Goal: Transaction & Acquisition: Download file/media

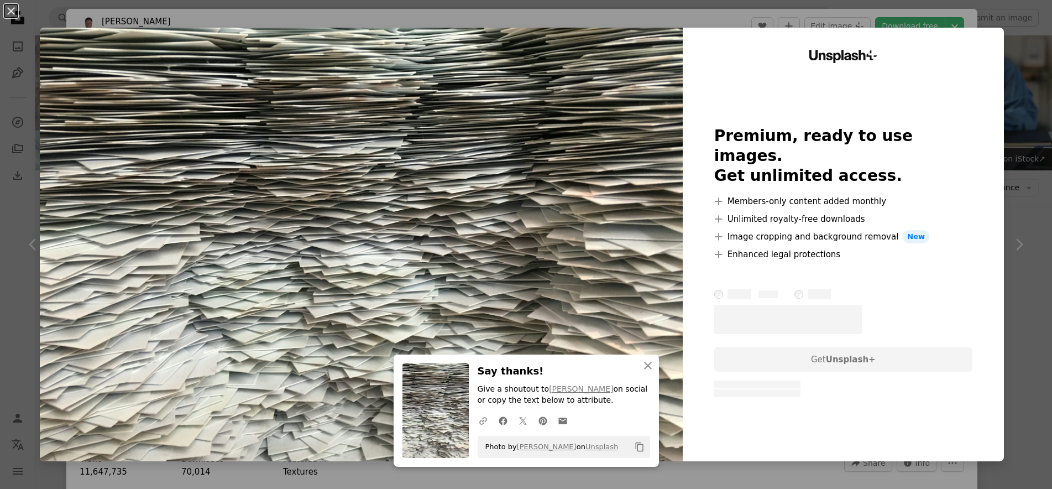
scroll to position [924, 0]
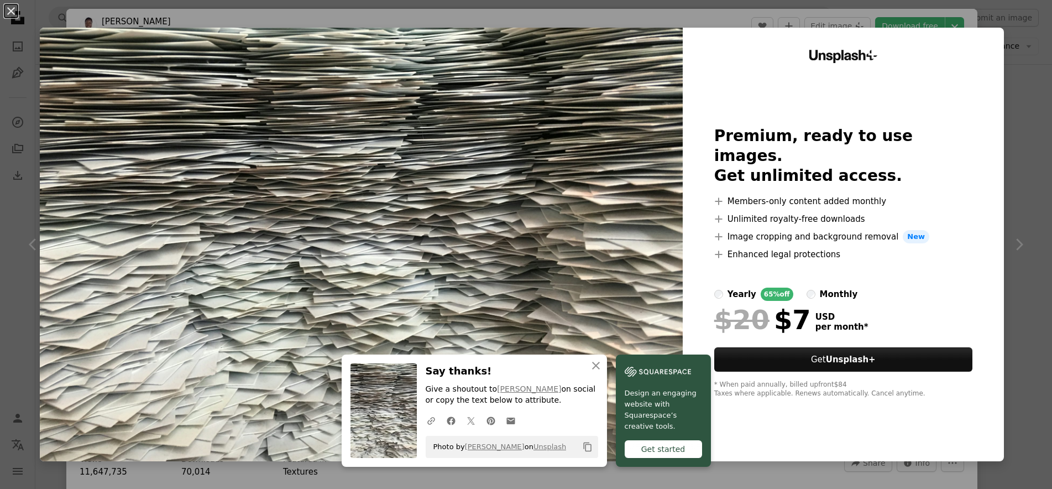
click at [1030, 36] on div "An X shape An X shape Close Say thanks! Give a shoutout to [PERSON_NAME] on soc…" at bounding box center [526, 244] width 1052 height 489
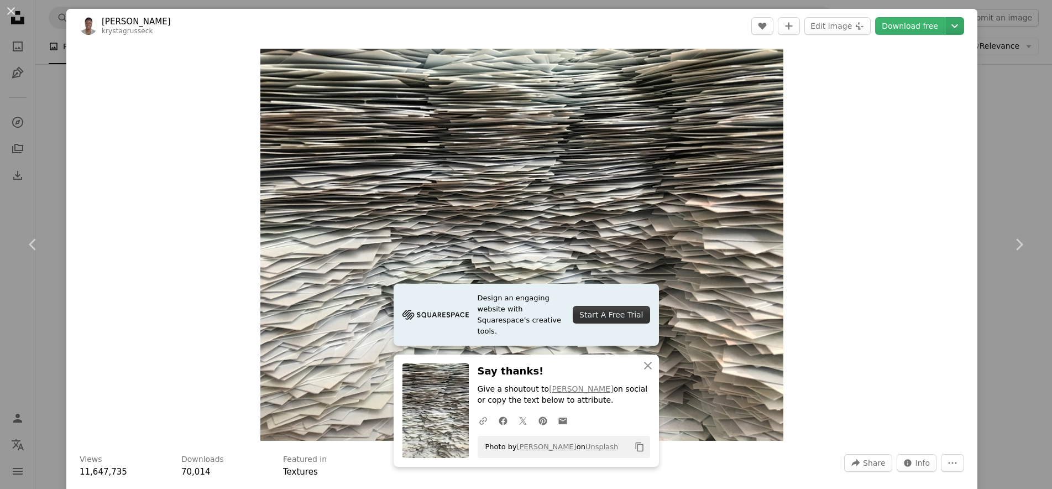
click at [959, 25] on icon "Chevron down" at bounding box center [955, 25] width 18 height 13
click at [942, 56] on link "Small ( 640 x 480 )" at bounding box center [916, 54] width 115 height 20
